Goal: Use online tool/utility: Utilize a website feature to perform a specific function

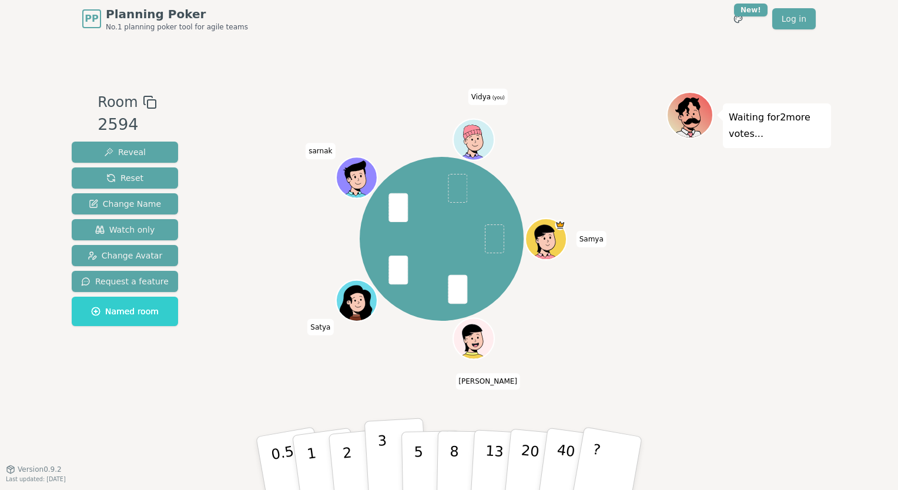
click at [390, 444] on button "3" at bounding box center [396, 464] width 64 height 92
click at [423, 437] on button "5" at bounding box center [431, 463] width 61 height 89
click at [380, 460] on p "3" at bounding box center [383, 465] width 13 height 64
